Goal: Transaction & Acquisition: Purchase product/service

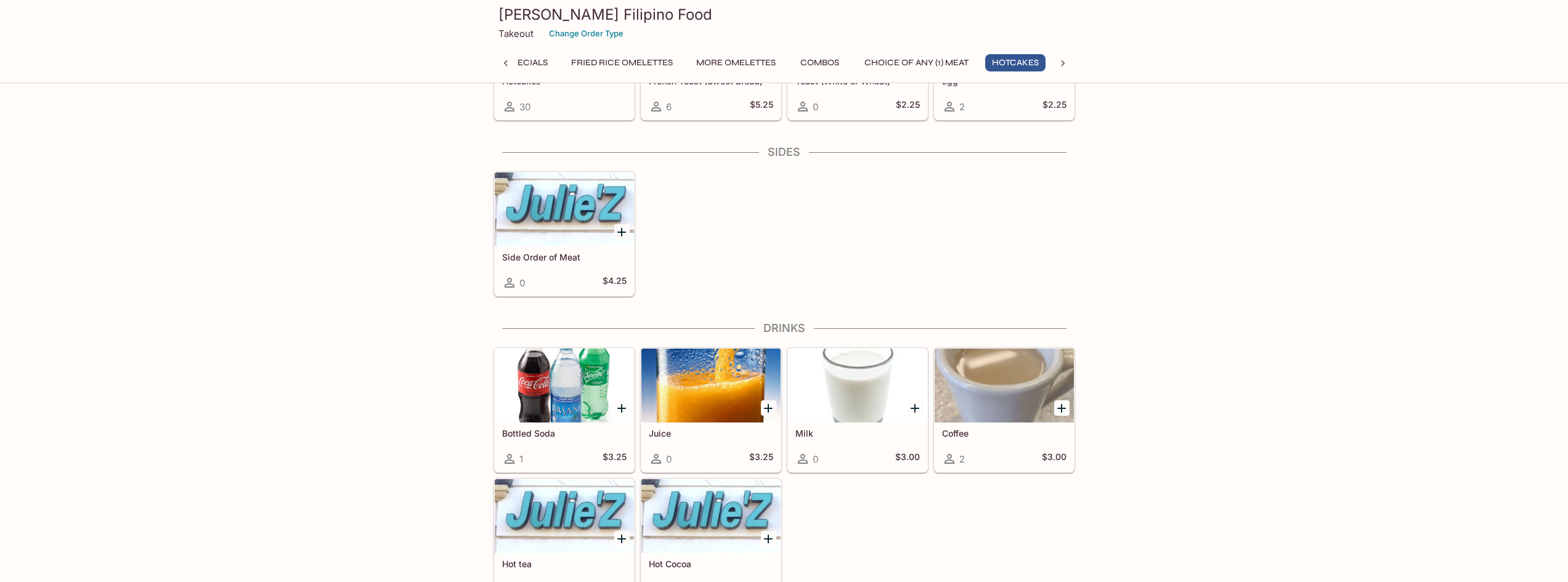
scroll to position [1216, 0]
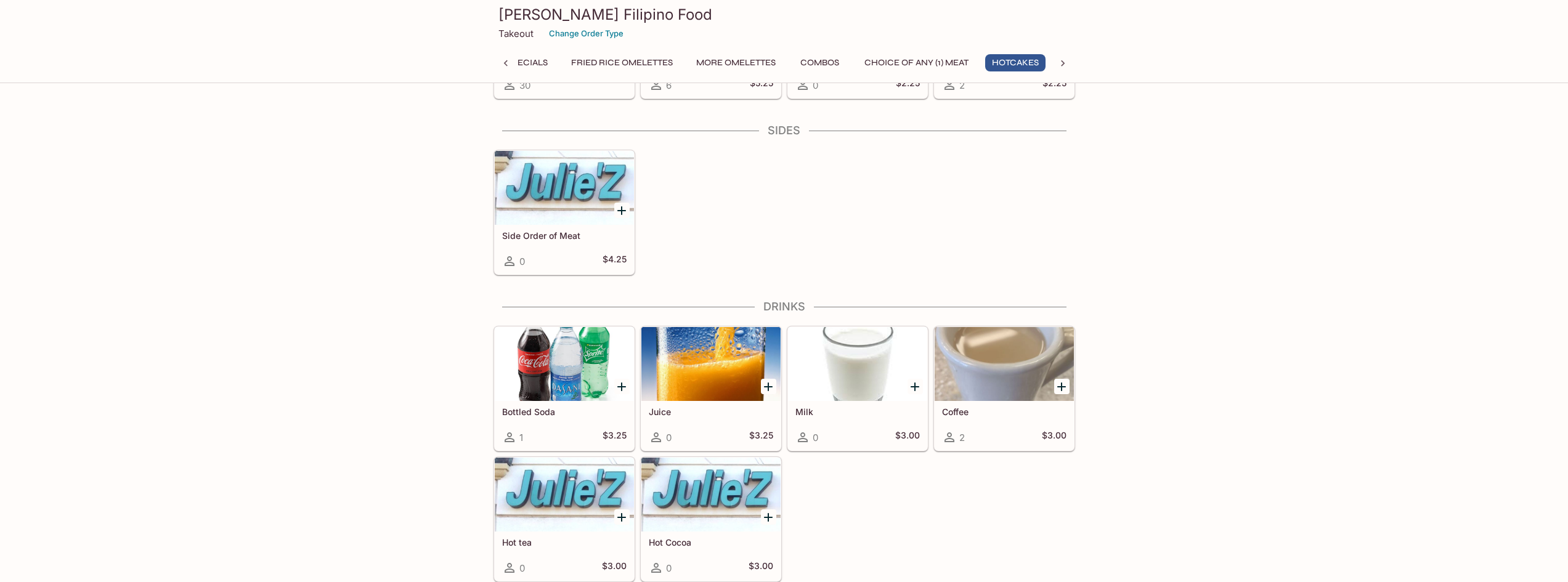
click at [632, 58] on button "Fried Rice Omelettes" at bounding box center [622, 63] width 115 height 17
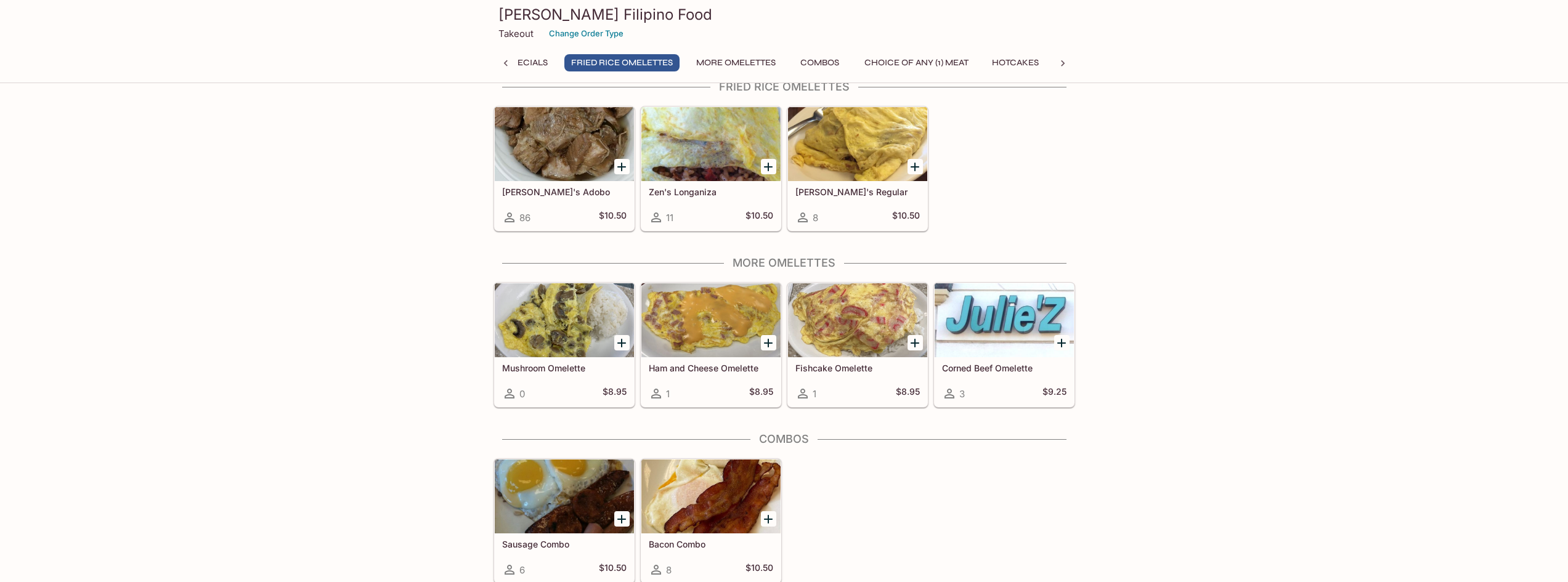
scroll to position [354, 0]
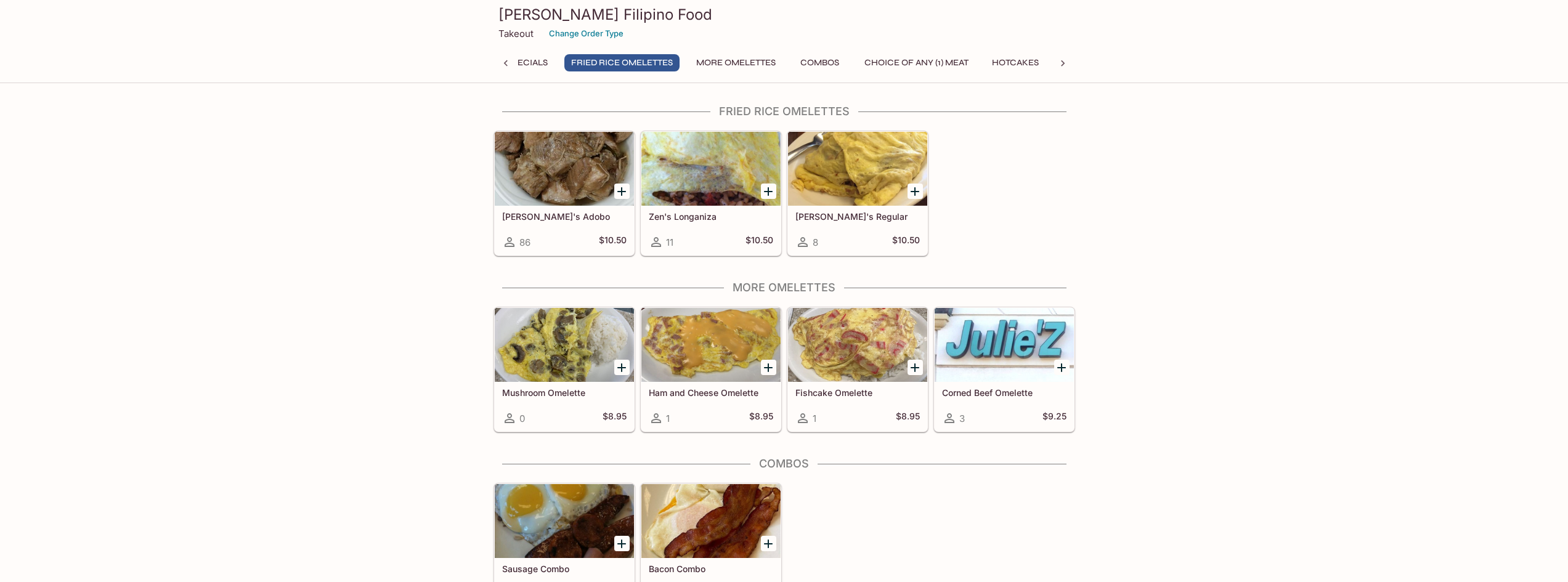
click at [825, 70] on button "Combos" at bounding box center [820, 63] width 56 height 17
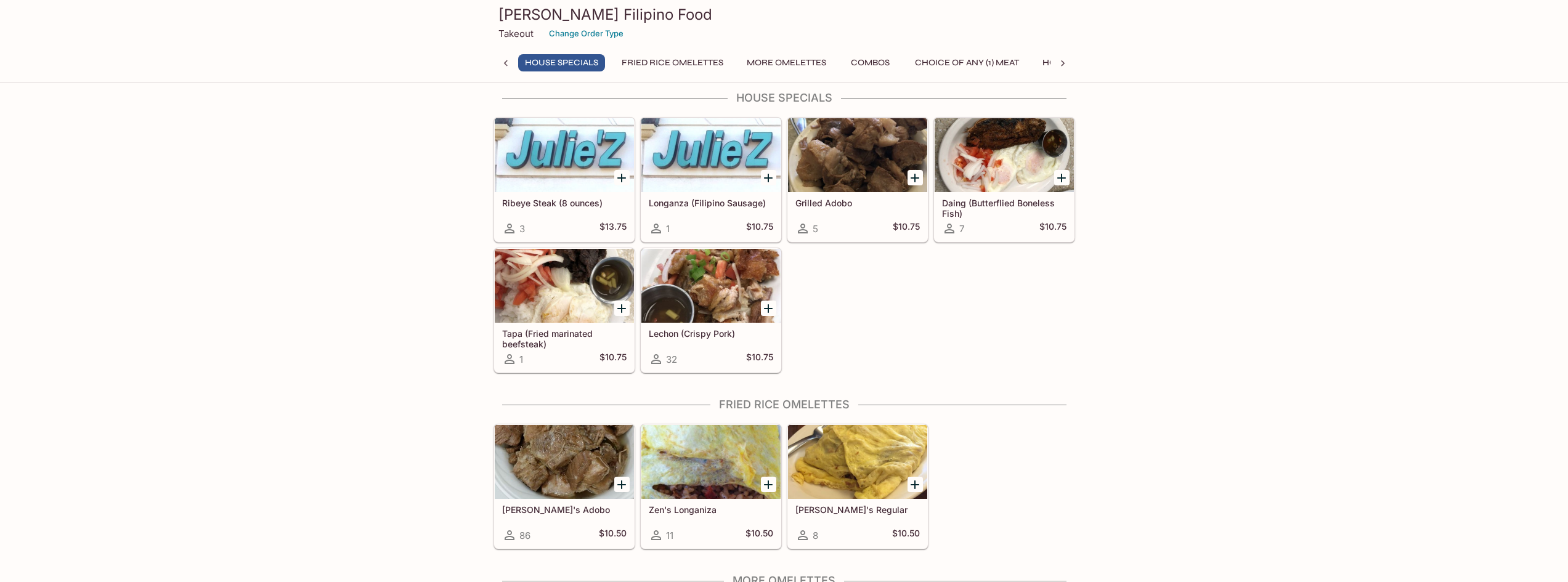
scroll to position [123, 0]
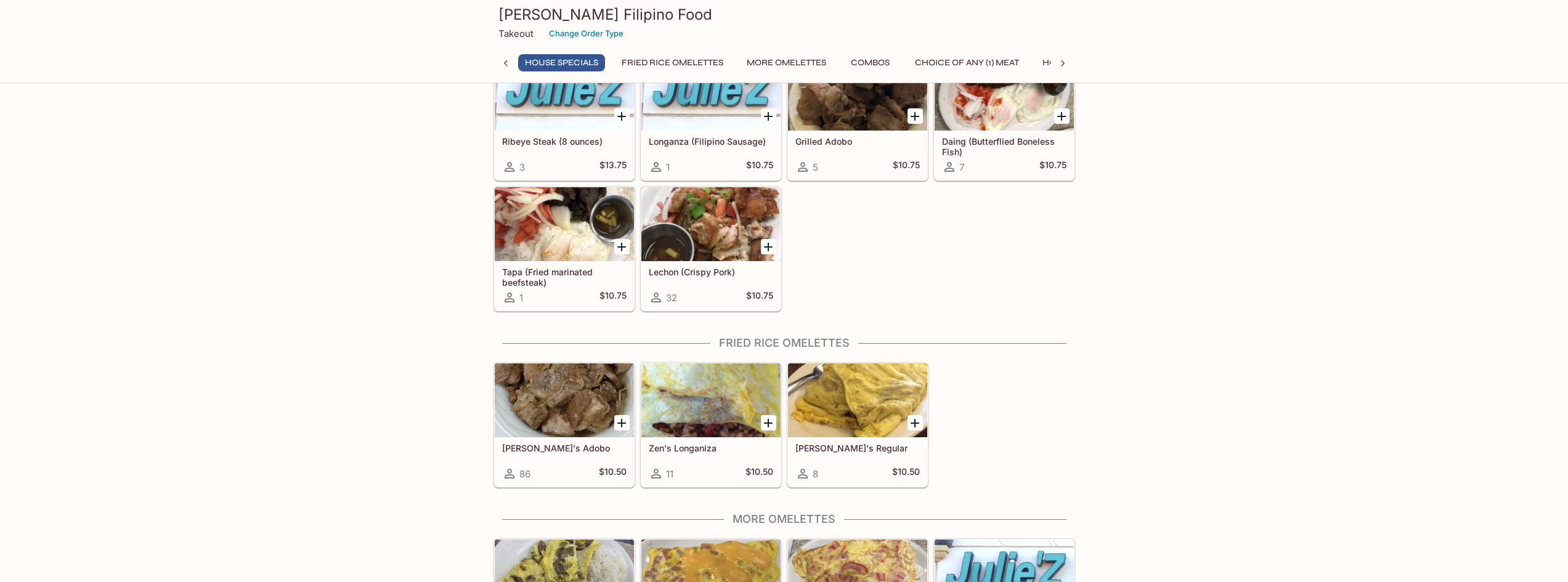
click at [870, 64] on button "Combos" at bounding box center [870, 63] width 56 height 17
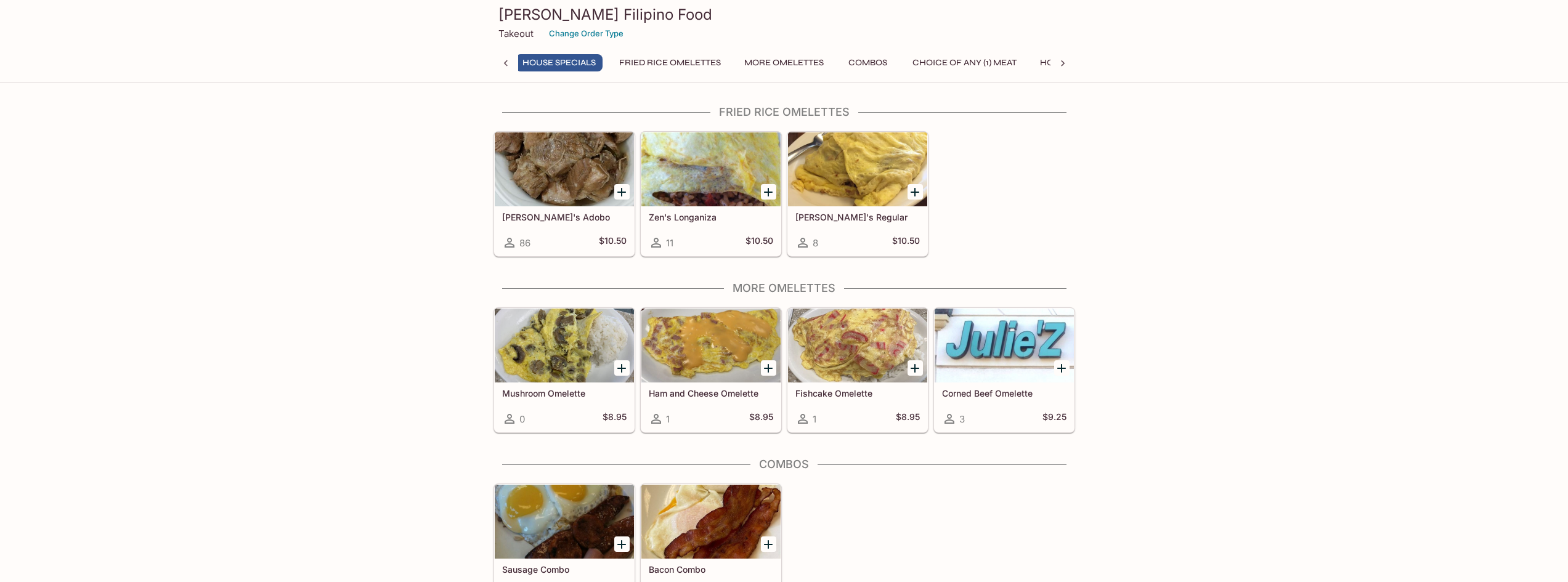
scroll to position [0, 5]
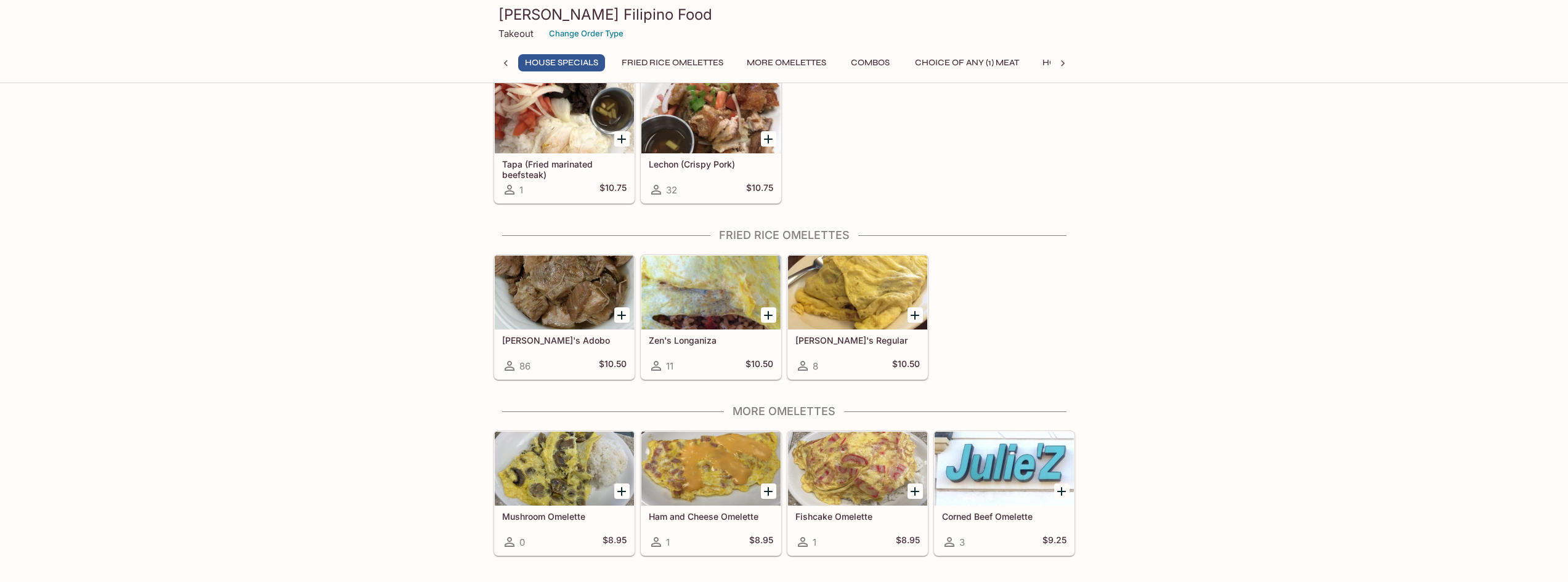
click at [680, 67] on button "Fried Rice Omelettes" at bounding box center [672, 63] width 115 height 17
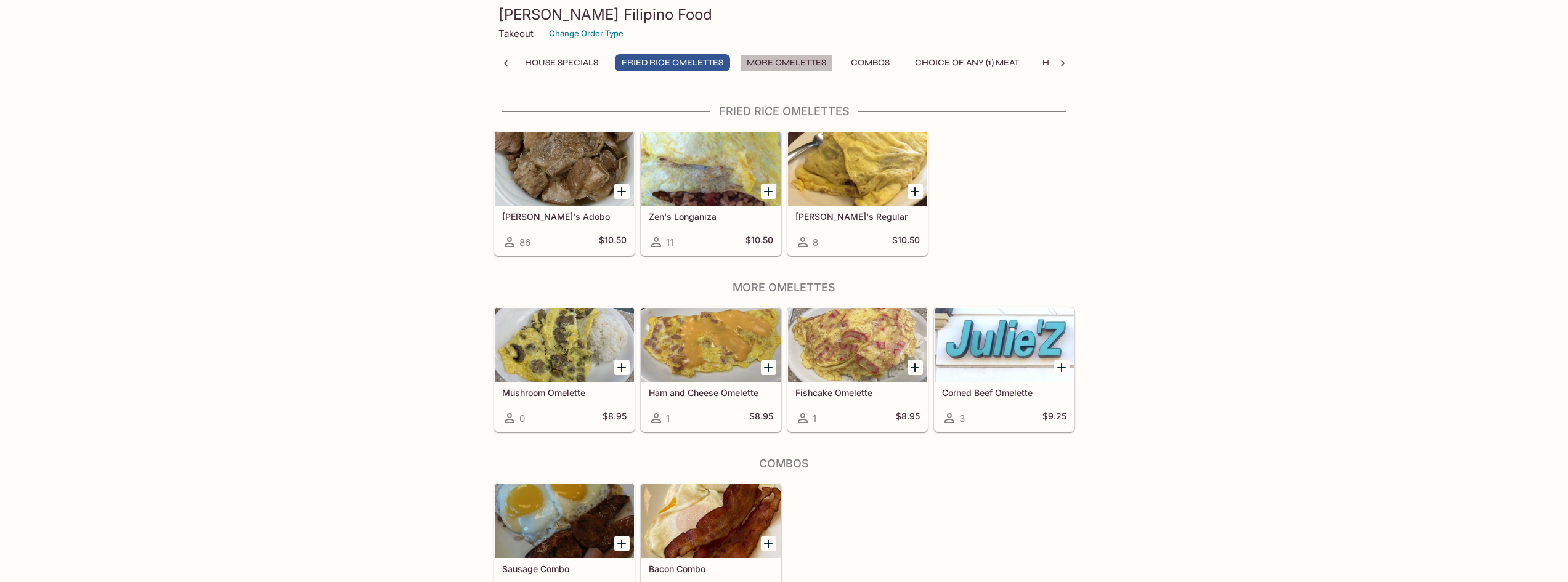
click at [799, 61] on button "More Omelettes" at bounding box center [787, 63] width 93 height 17
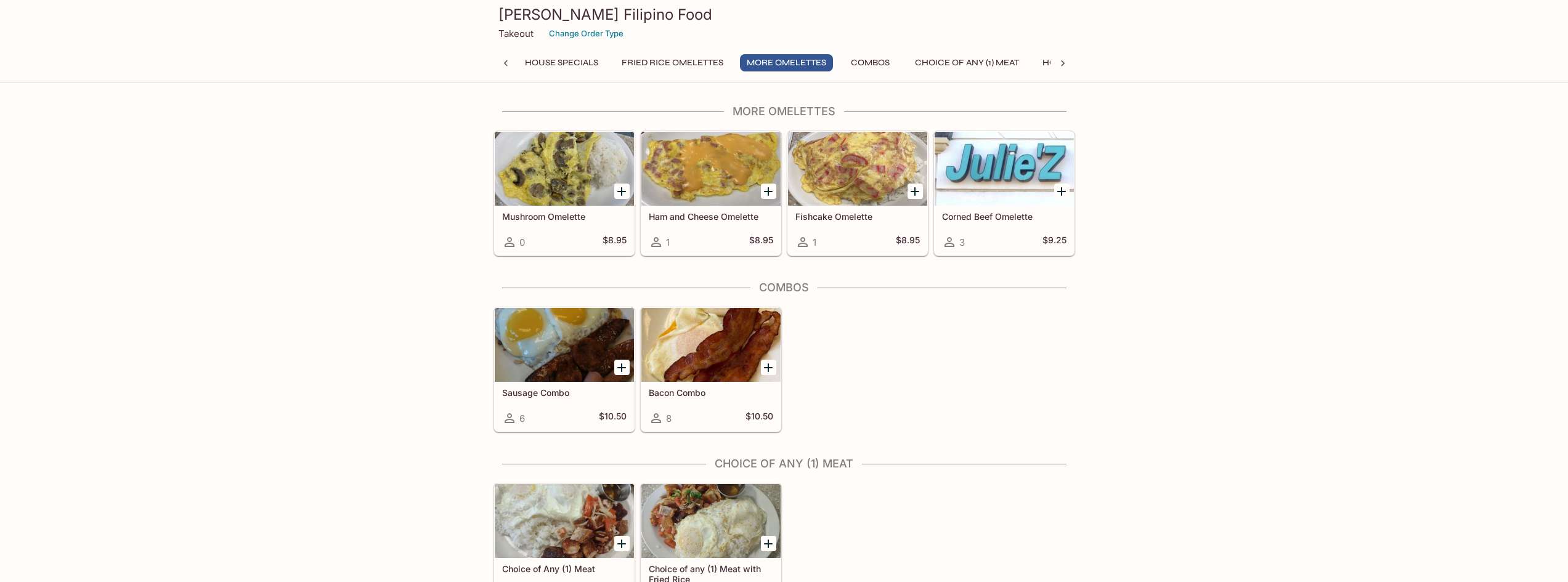
scroll to position [838, 0]
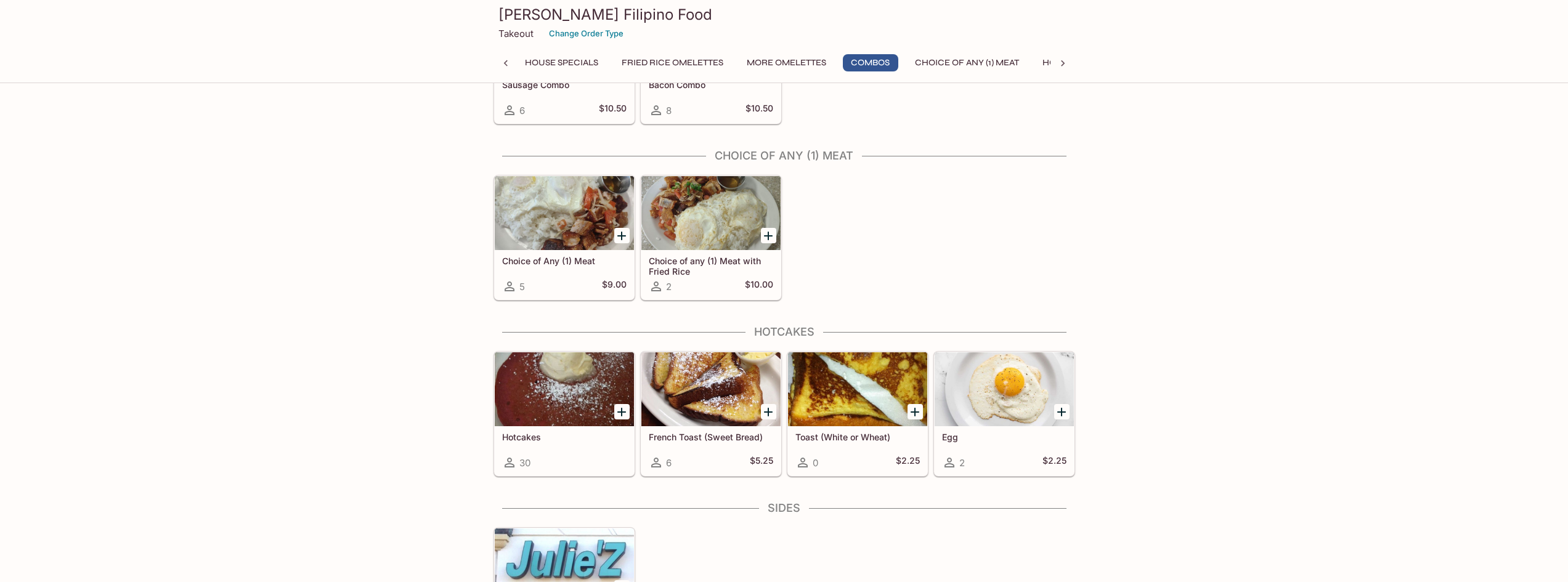
click at [571, 256] on h5 "Choice of Any (1) Meat" at bounding box center [564, 261] width 124 height 10
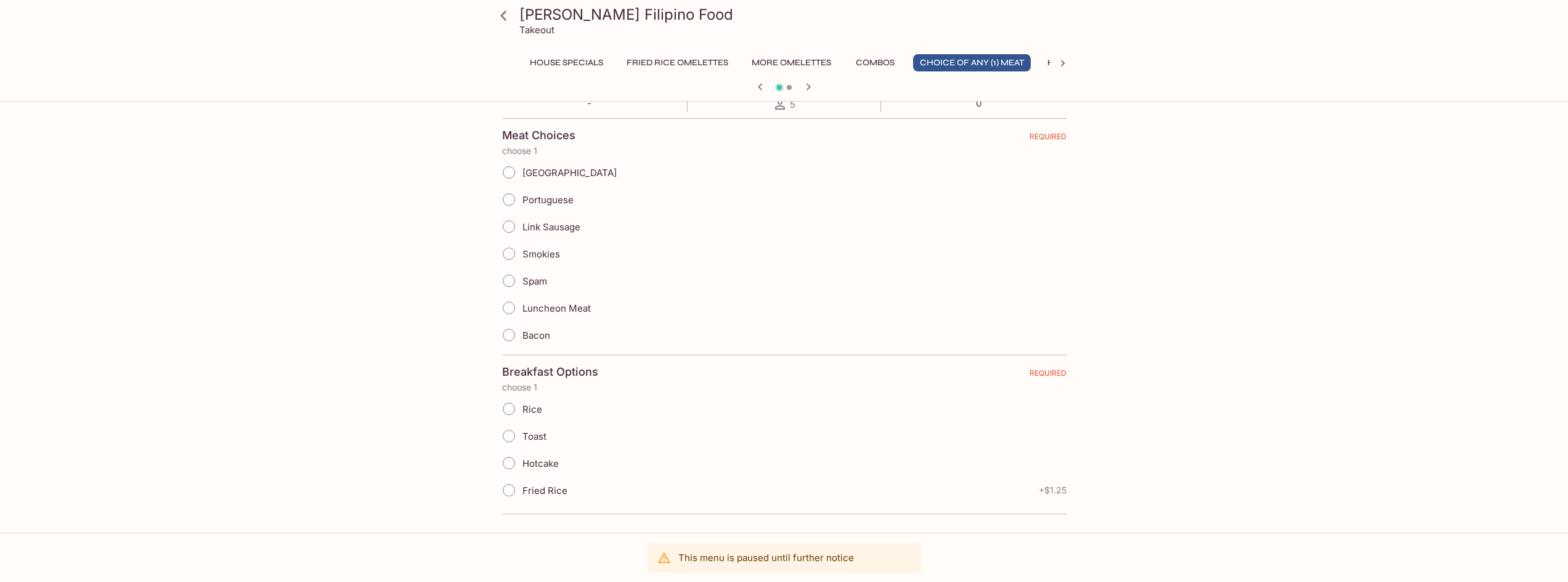
scroll to position [128, 0]
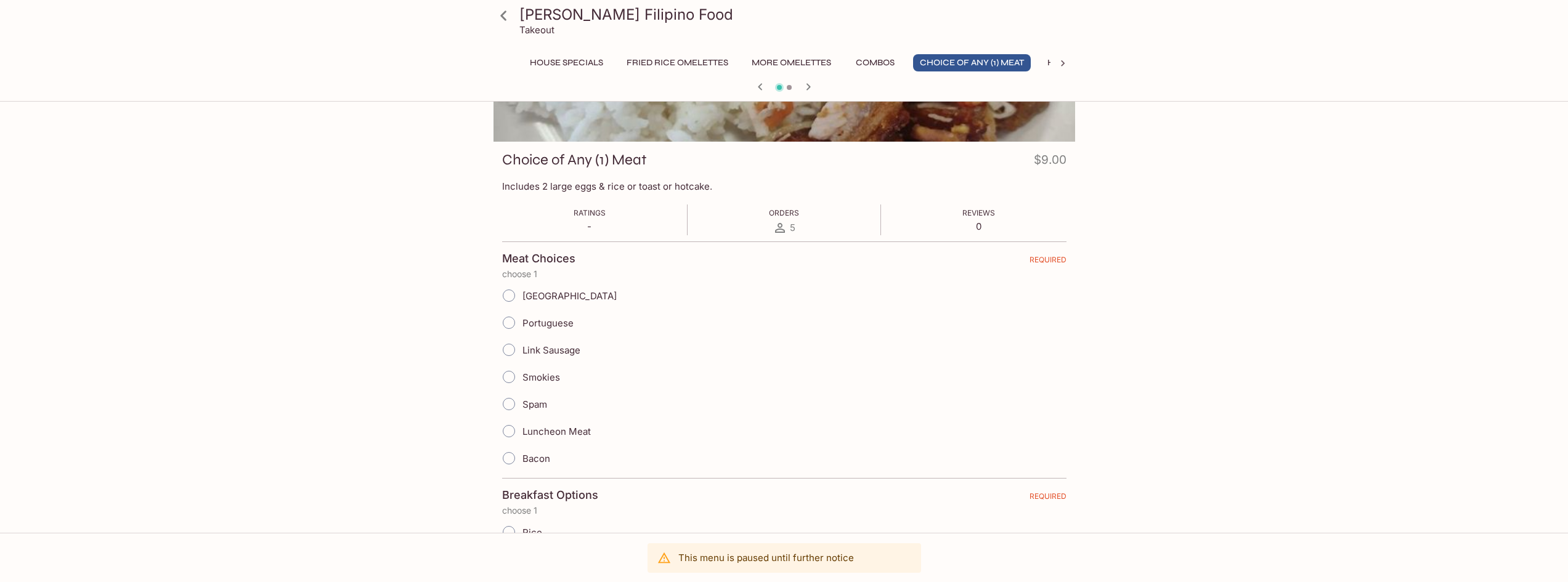
click at [504, 23] on icon at bounding box center [503, 16] width 22 height 22
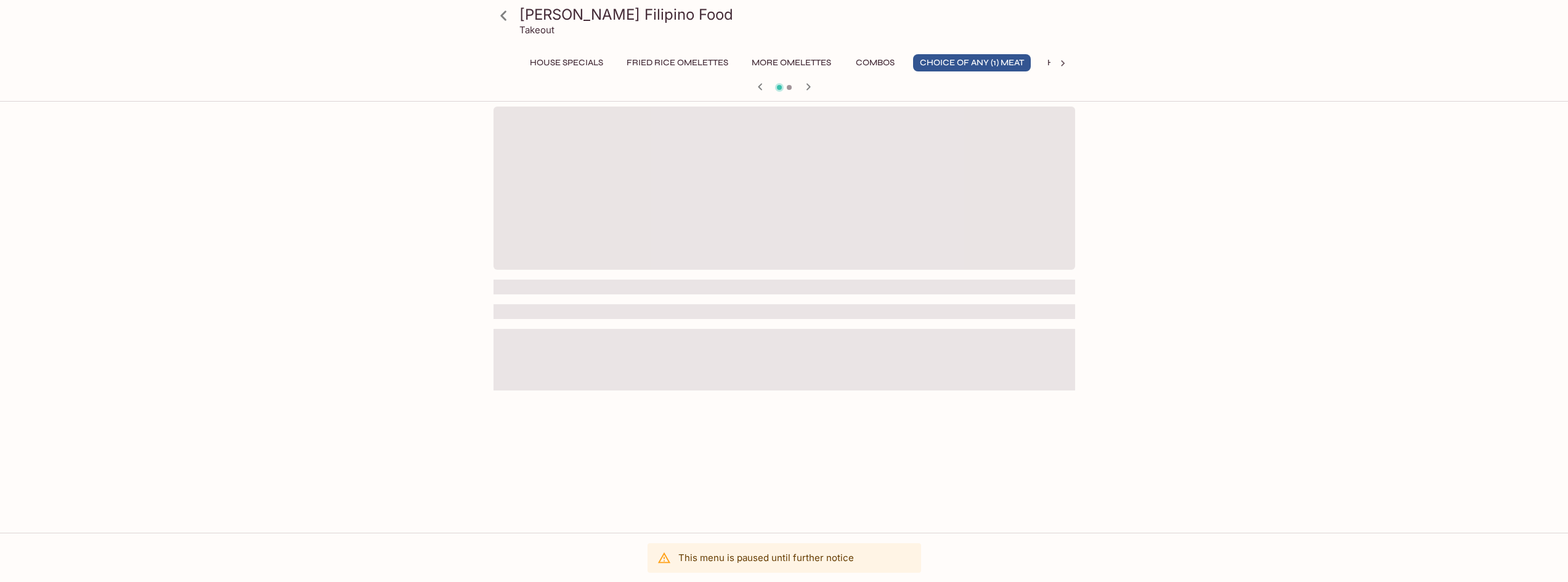
scroll to position [107, 0]
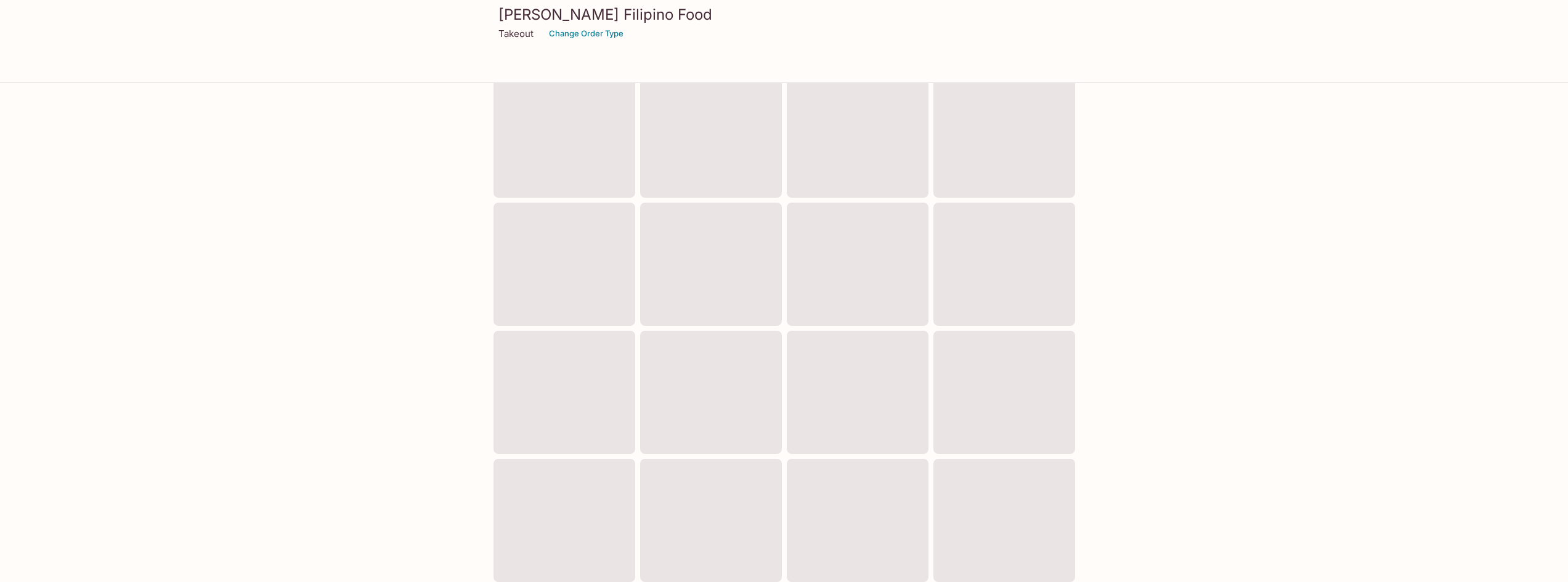
scroll to position [306, 0]
